Goal: Transaction & Acquisition: Purchase product/service

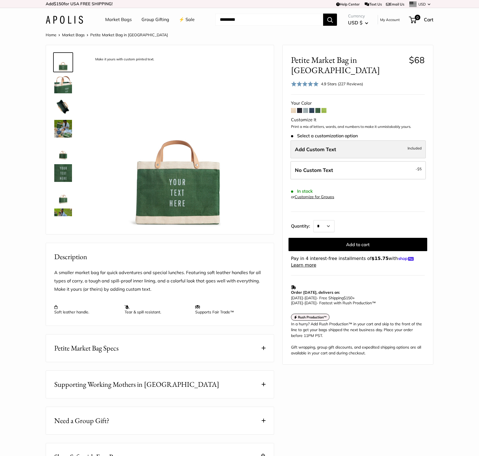
click at [335, 146] on span "Add Custom Text" at bounding box center [315, 149] width 41 height 6
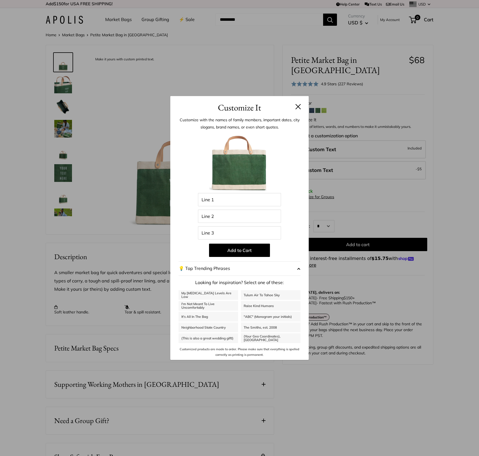
click at [298, 106] on button at bounding box center [299, 107] width 6 height 6
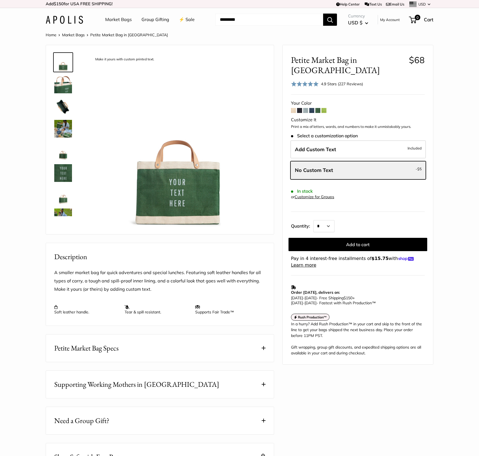
click at [68, 88] on img at bounding box center [63, 85] width 18 height 18
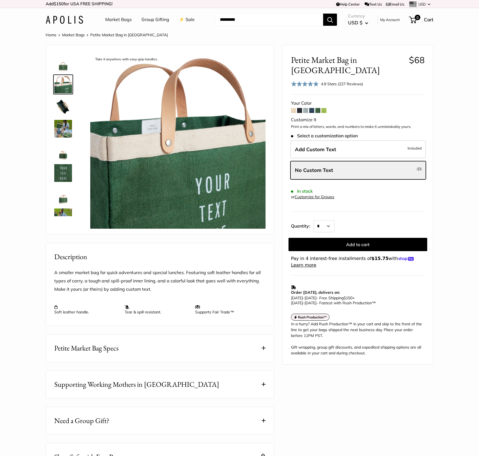
click at [294, 108] on span at bounding box center [293, 110] width 5 height 5
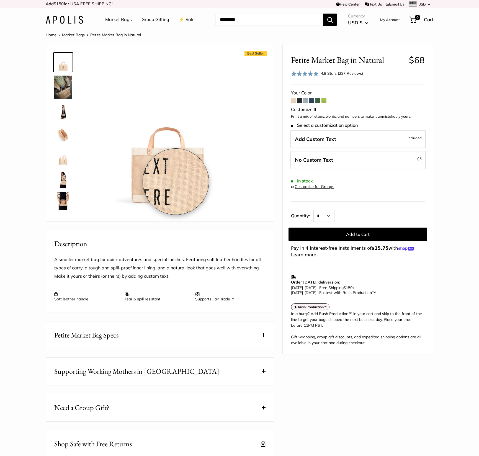
click at [176, 182] on img at bounding box center [166, 129] width 153 height 153
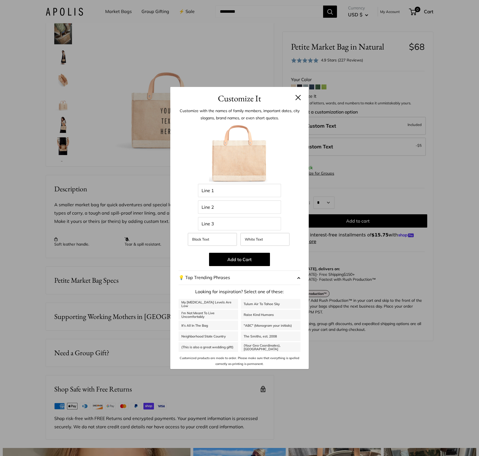
drag, startPoint x: 298, startPoint y: 97, endPoint x: 292, endPoint y: 102, distance: 7.3
click at [298, 97] on button at bounding box center [299, 98] width 6 height 6
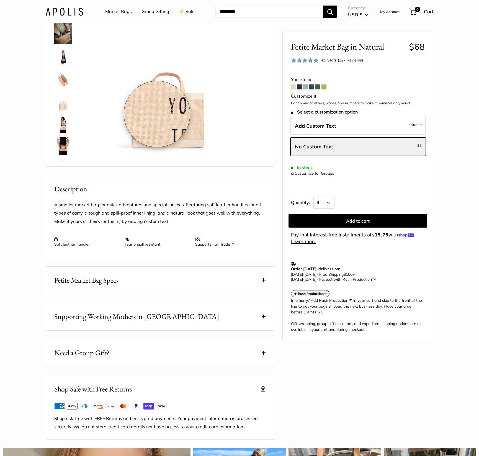
drag, startPoint x: 157, startPoint y: 114, endPoint x: 170, endPoint y: 128, distance: 18.8
click at [157, 114] on img at bounding box center [166, 75] width 153 height 153
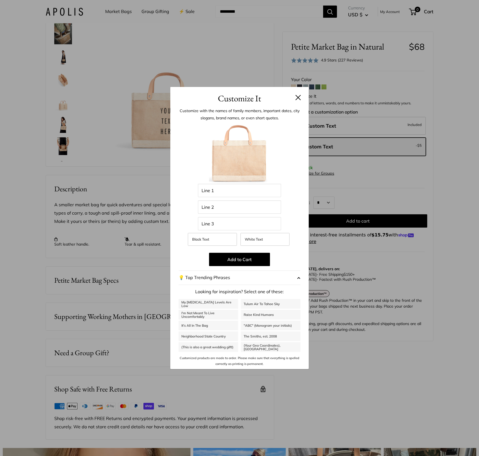
click at [233, 159] on img at bounding box center [239, 153] width 61 height 61
click at [296, 97] on button at bounding box center [299, 98] width 6 height 6
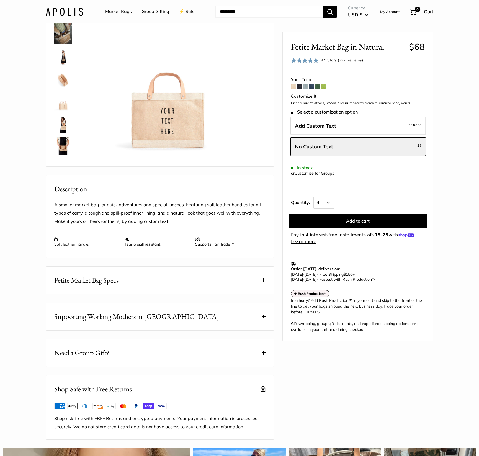
click at [192, 292] on button "Petite Market Bag Specs" at bounding box center [160, 280] width 228 height 27
